Goal: Task Accomplishment & Management: Complete application form

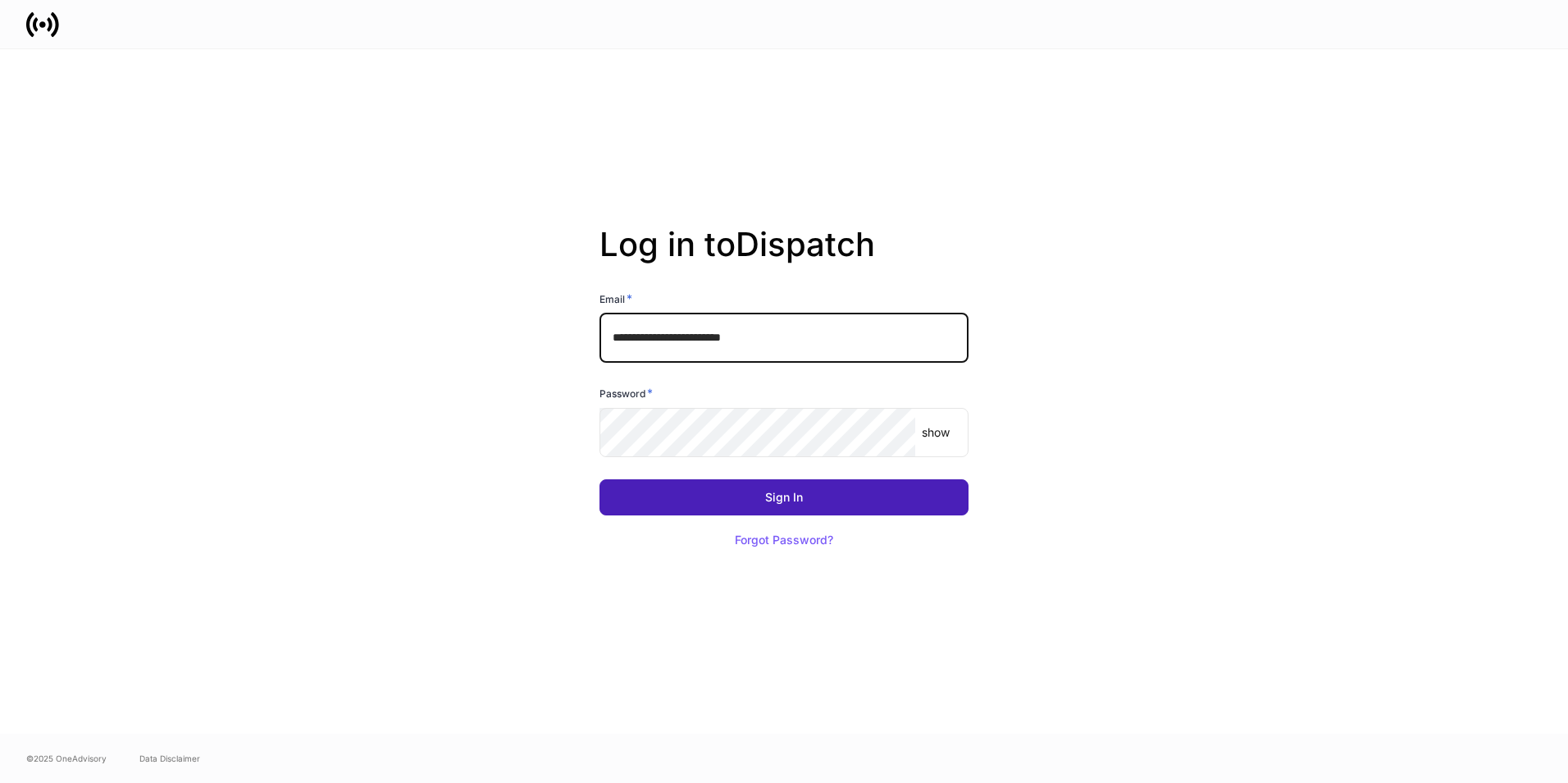
click at [750, 504] on button "Sign In" at bounding box center [784, 497] width 369 height 36
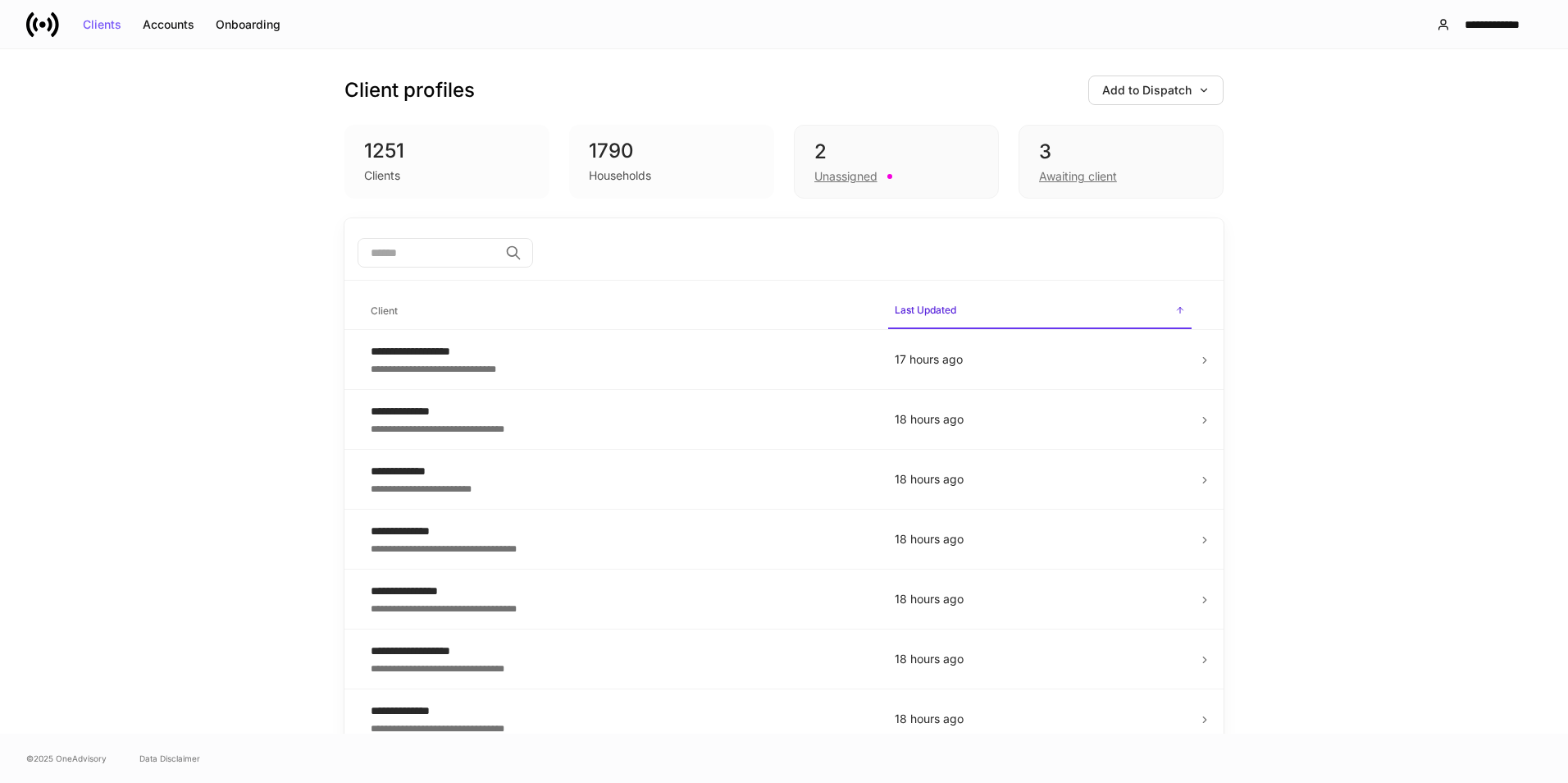
click at [923, 143] on div "2" at bounding box center [896, 151] width 164 height 26
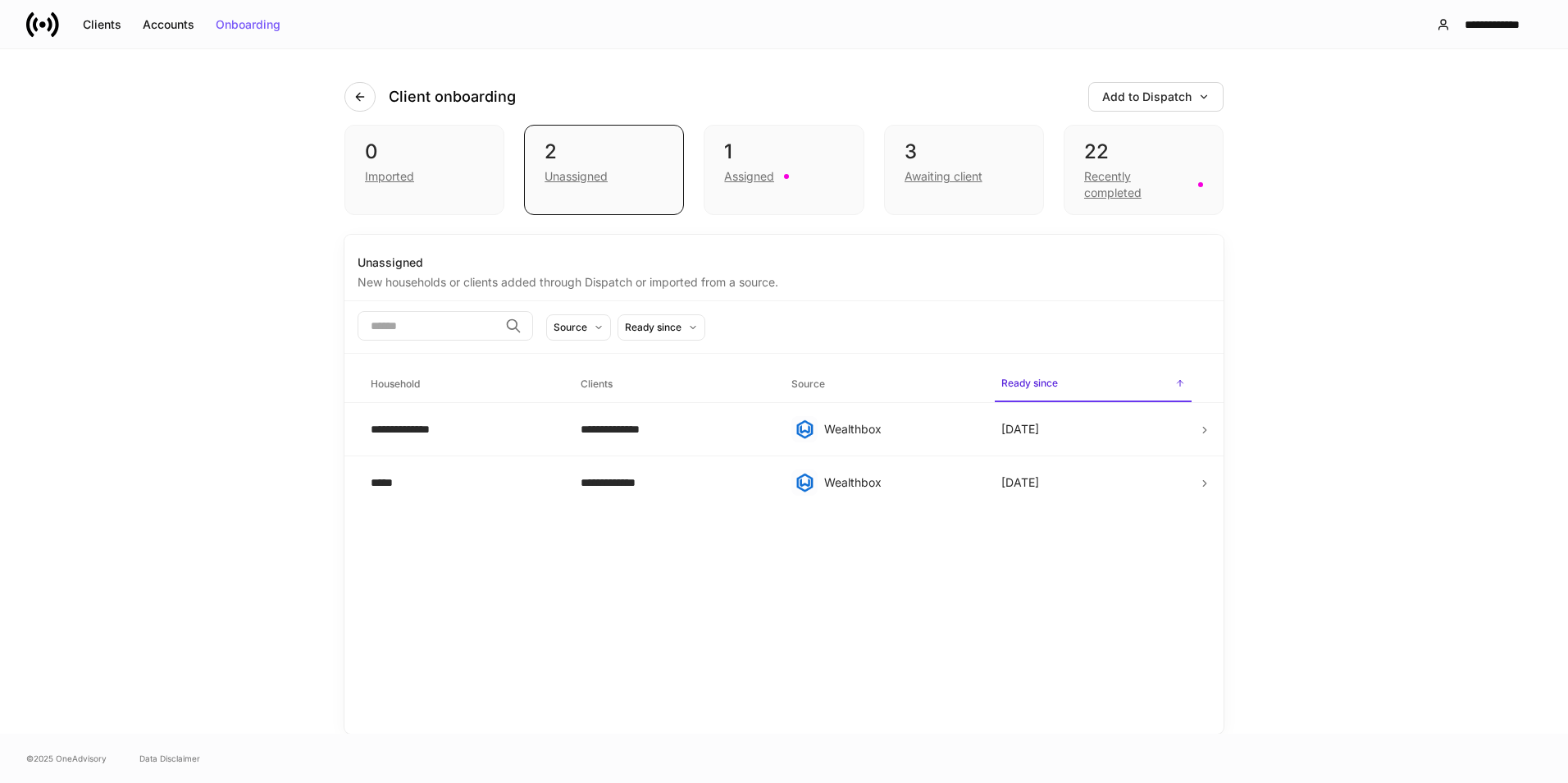
click at [806, 155] on div "1" at bounding box center [783, 151] width 119 height 26
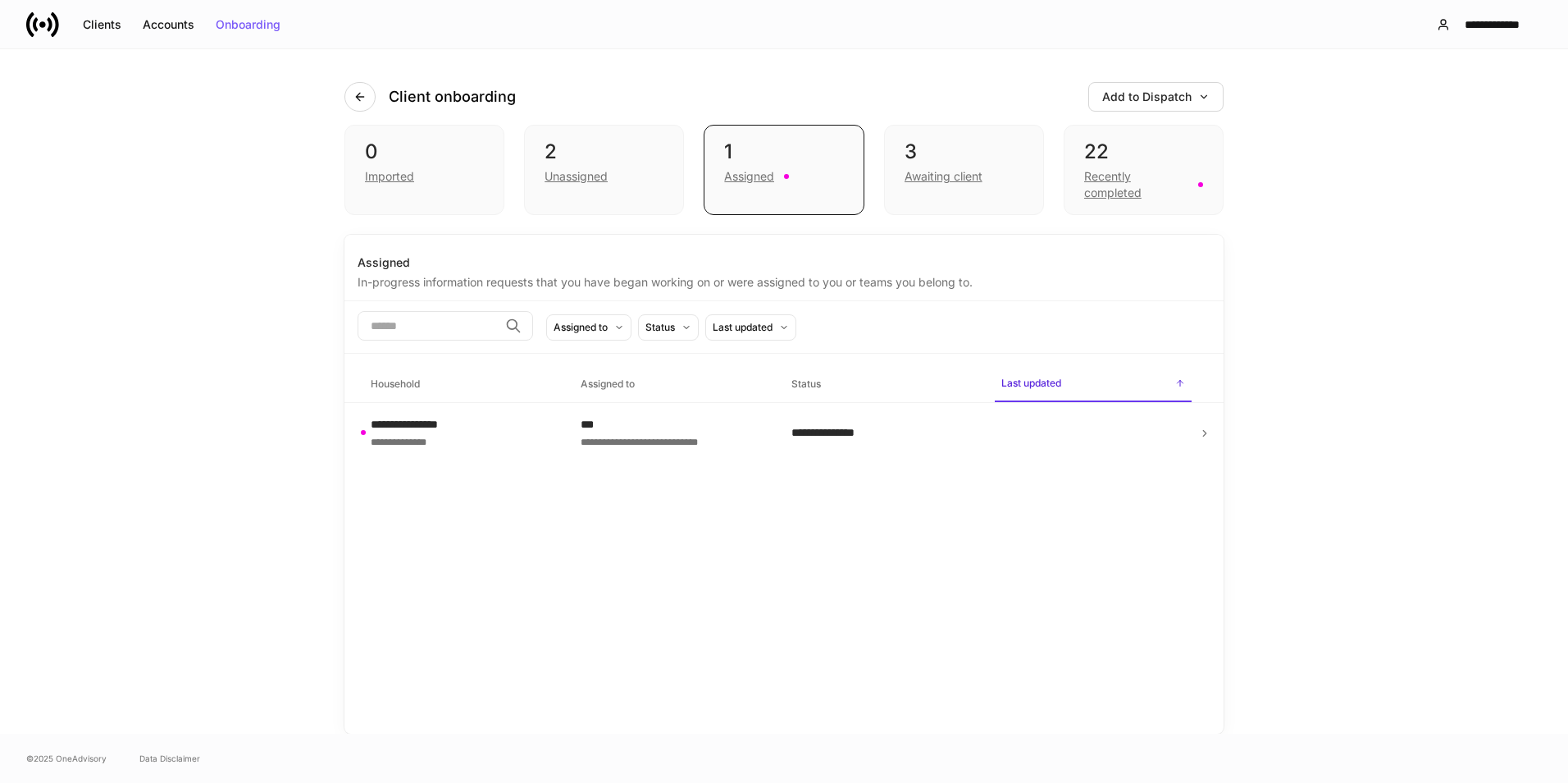
click at [752, 424] on div "***" at bounding box center [673, 425] width 184 height 17
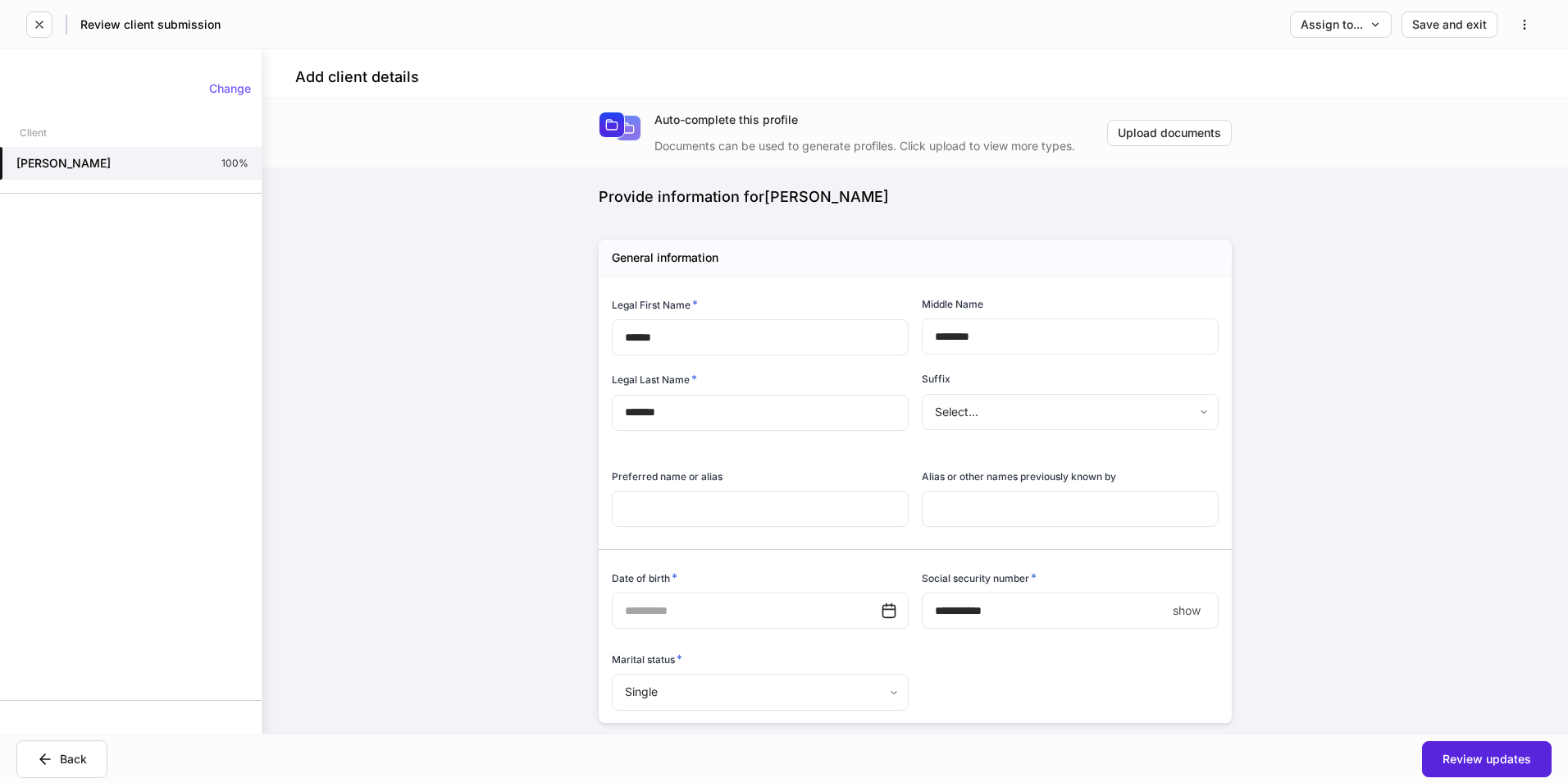
type input "**********"
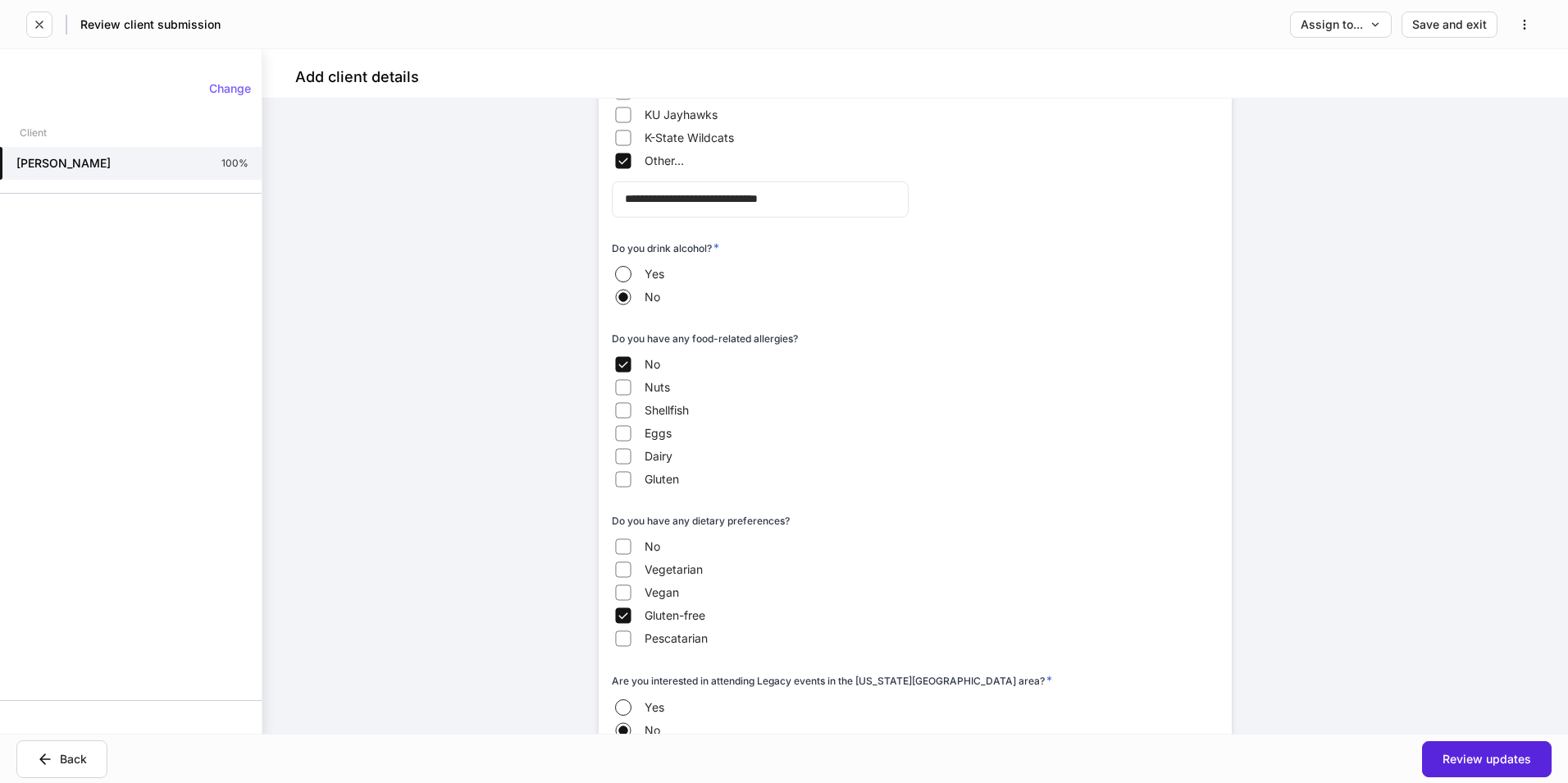
scroll to position [2600, 0]
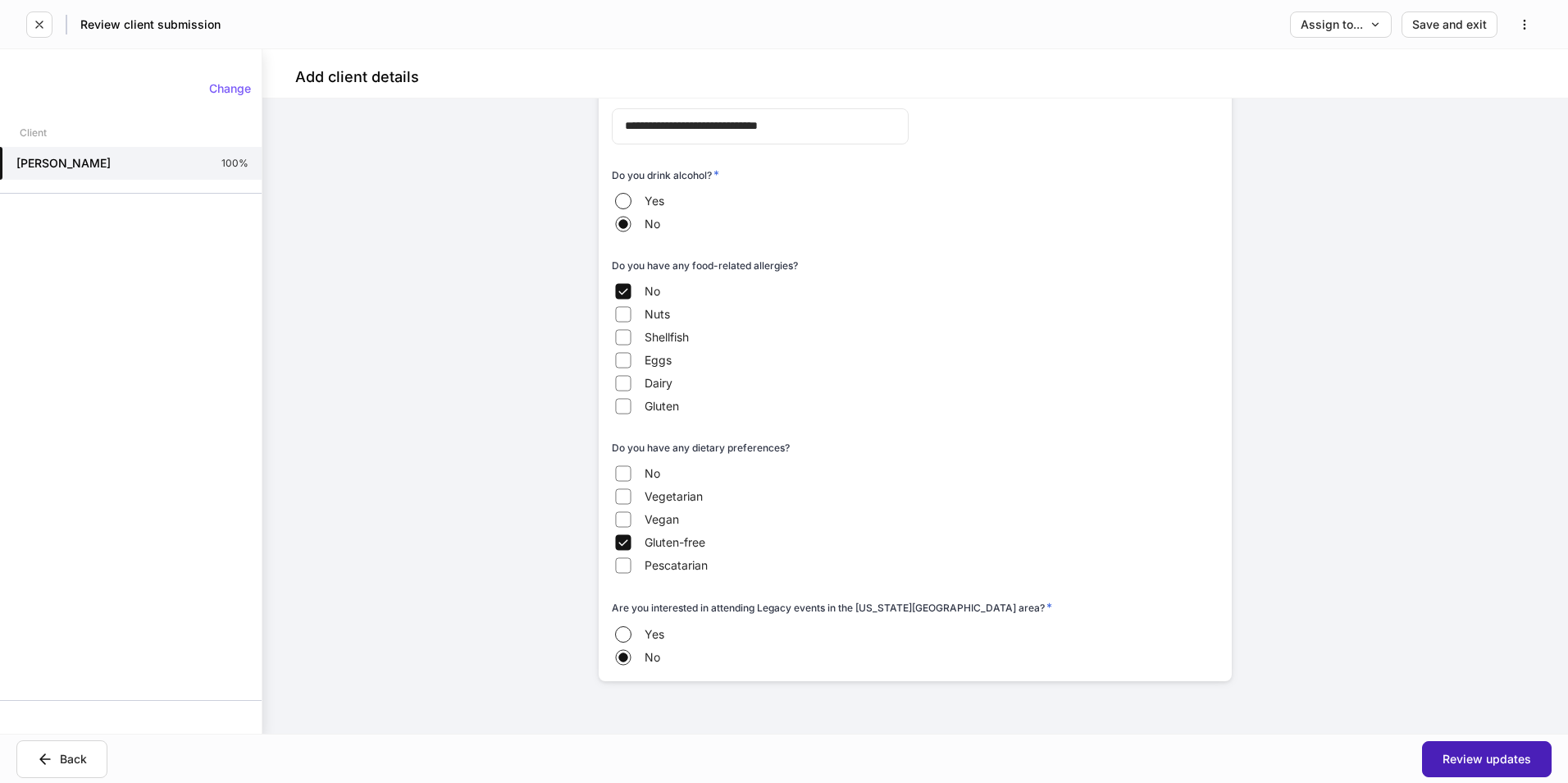
click at [1501, 756] on div "Review updates" at bounding box center [1486, 759] width 88 height 12
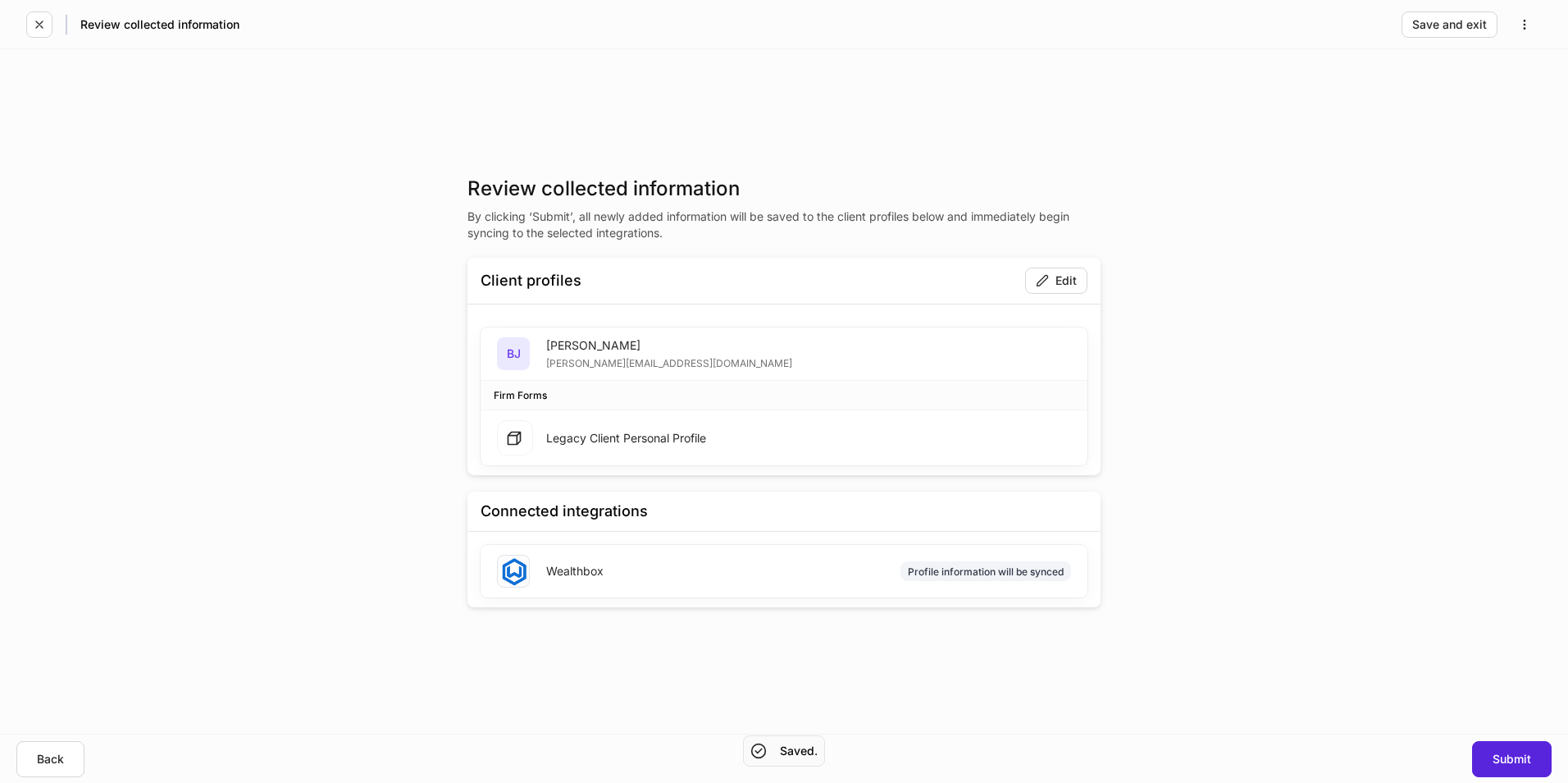
drag, startPoint x: 1385, startPoint y: 428, endPoint x: 1402, endPoint y: 415, distance: 21.4
click at [1385, 428] on div "Review collected information By clicking ‘Submit’, all newly added information …" at bounding box center [784, 392] width 1568 height 685
click at [1513, 755] on div "Submit" at bounding box center [1512, 759] width 39 height 12
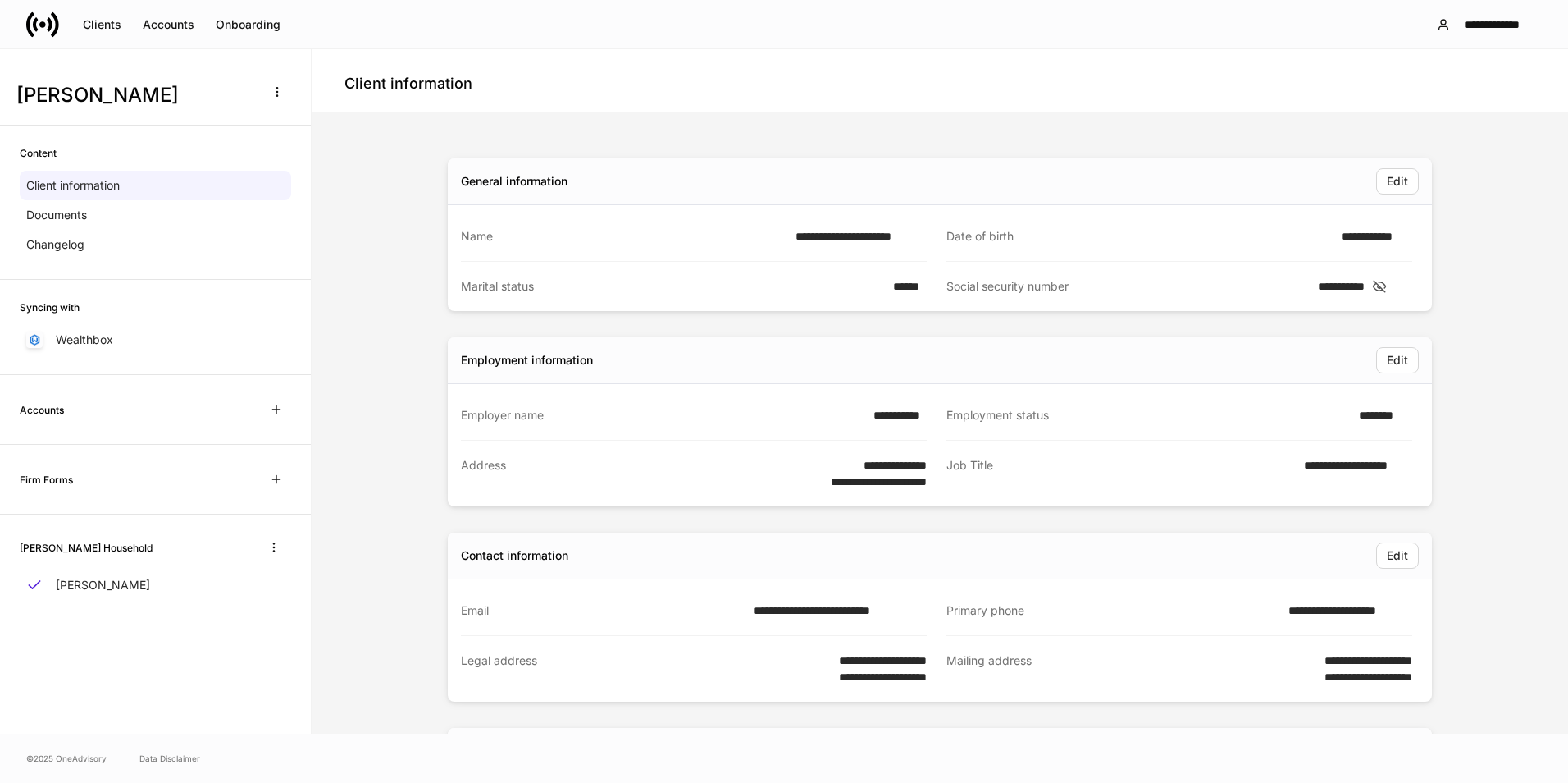
click at [1386, 284] on icon at bounding box center [1380, 287] width 13 height 12
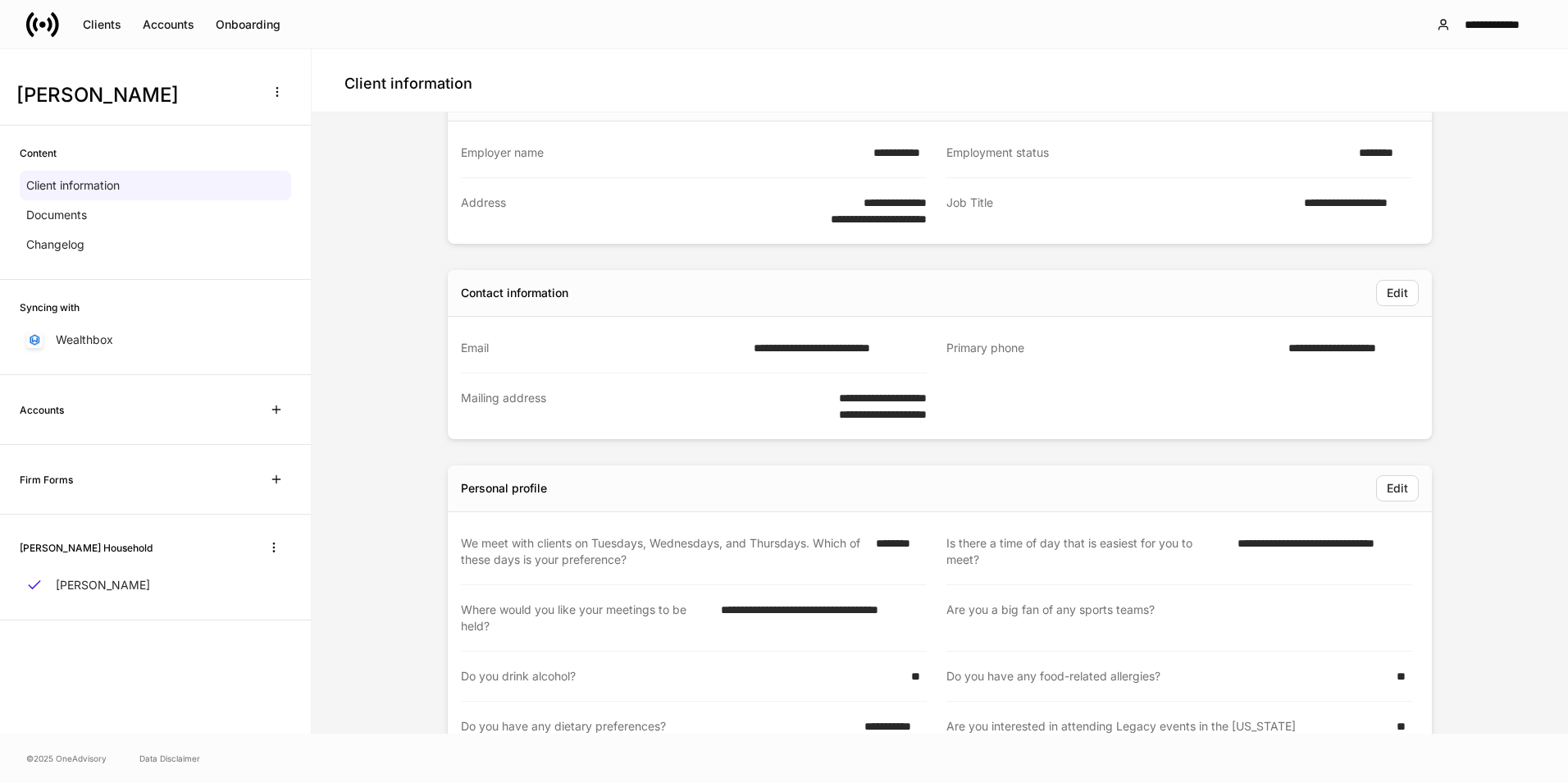
scroll to position [362, 0]
